Goal: Task Accomplishment & Management: Manage account settings

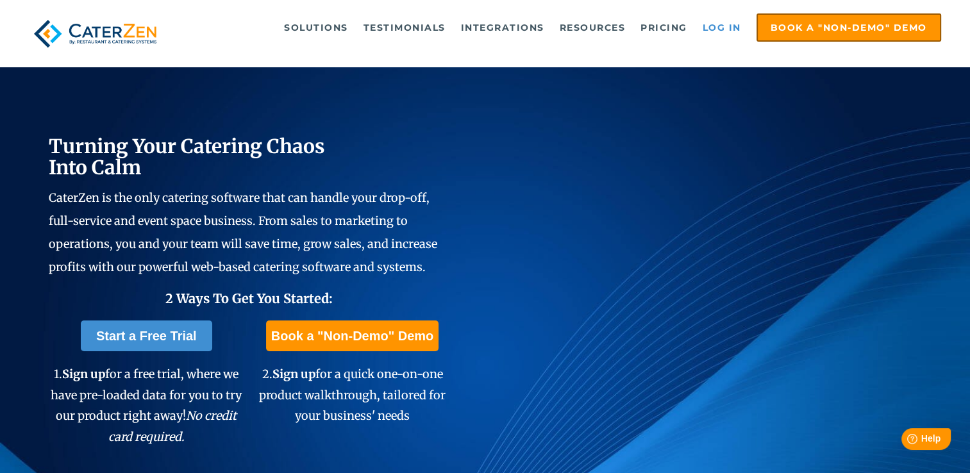
click at [721, 28] on link "Log in" at bounding box center [722, 28] width 51 height 26
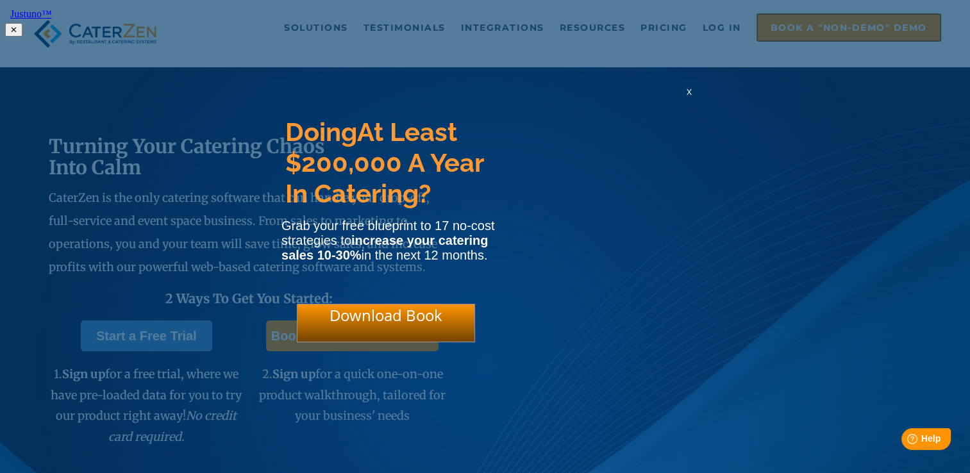
click at [720, 27] on html "Justuno™ ✕ Doing At Least $200,000 A Year In Catering? Grab your free blueprint…" at bounding box center [485, 21] width 970 height 42
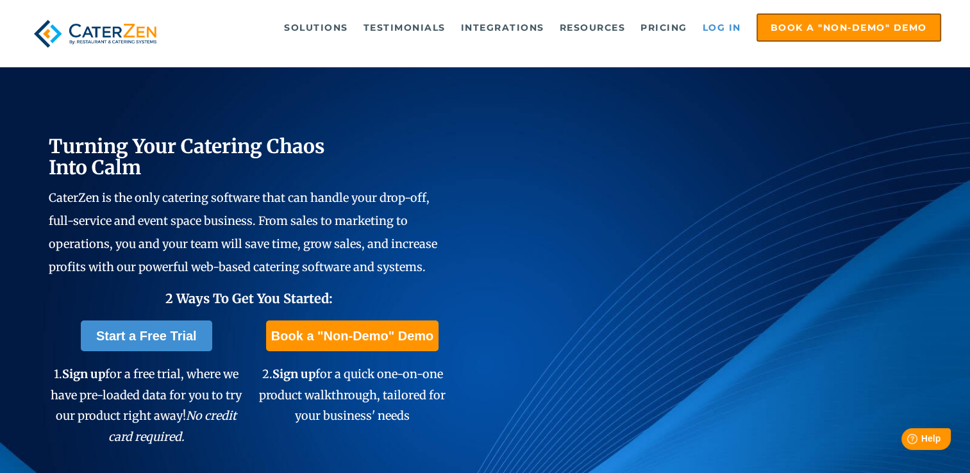
click at [708, 24] on link "Log in" at bounding box center [722, 28] width 51 height 26
